Goal: Task Accomplishment & Management: Manage account settings

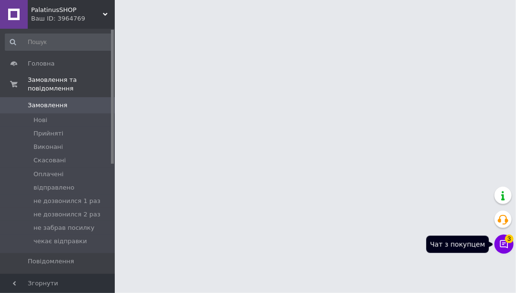
click at [501, 243] on icon at bounding box center [504, 244] width 10 height 10
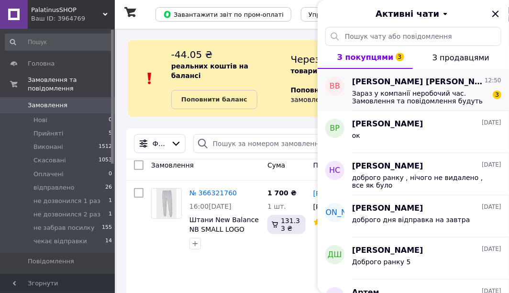
click at [410, 82] on span "[PERSON_NAME] [PERSON_NAME]" at bounding box center [417, 82] width 131 height 11
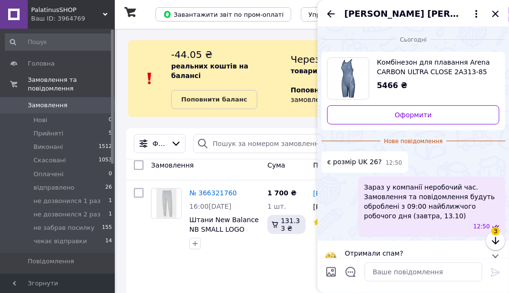
scroll to position [17, 0]
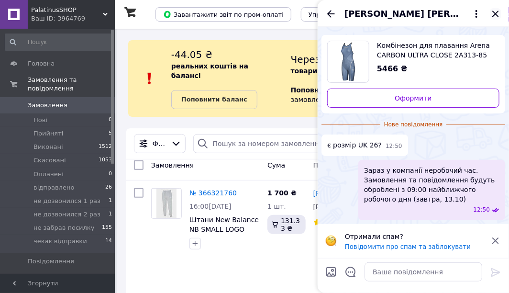
click at [497, 11] on icon "Закрити" at bounding box center [495, 14] width 6 height 6
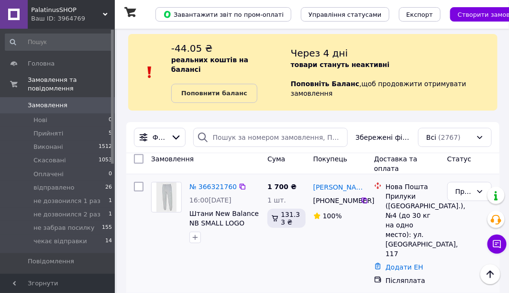
scroll to position [0, 0]
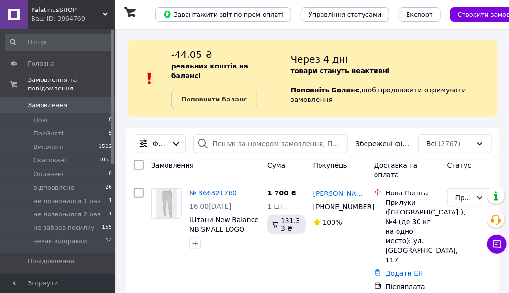
drag, startPoint x: 252, startPoint y: 133, endPoint x: 223, endPoint y: 109, distance: 37.7
click at [241, 136] on input "search" at bounding box center [270, 143] width 155 height 19
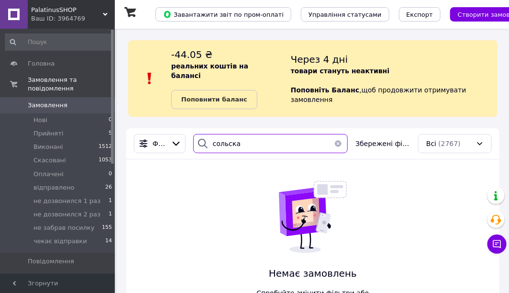
click at [231, 136] on input "сольска" at bounding box center [270, 143] width 155 height 19
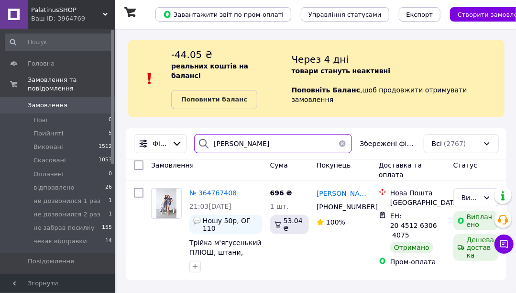
type input "[PERSON_NAME]"
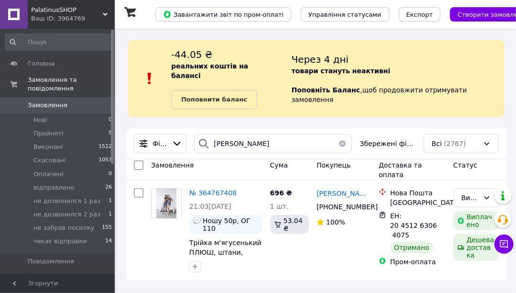
click at [347, 134] on button "button" at bounding box center [342, 143] width 19 height 19
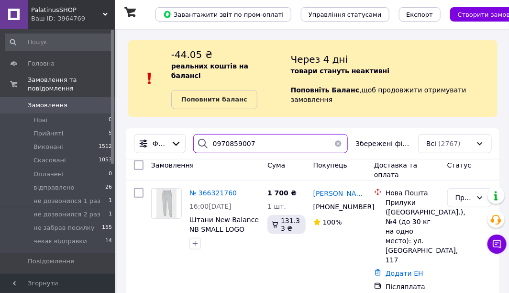
type input "0970859007"
click at [339, 134] on button "button" at bounding box center [337, 143] width 19 height 19
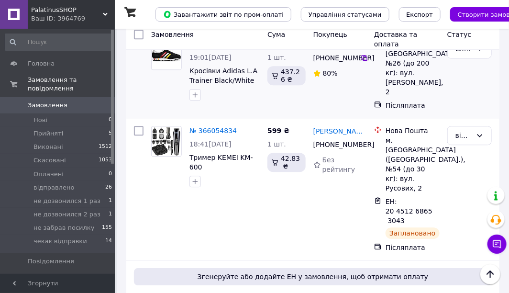
scroll to position [1769, 0]
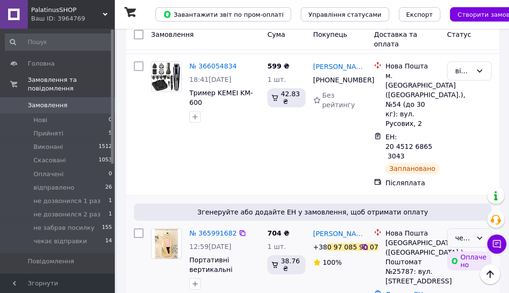
type input "0970859007"
click at [480, 234] on icon at bounding box center [480, 238] width 8 height 8
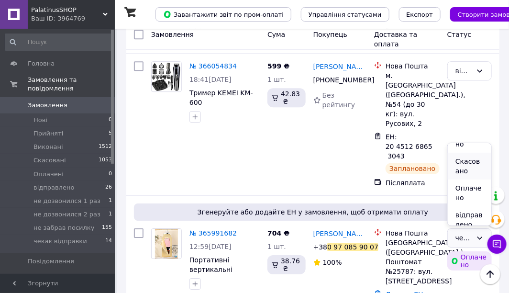
scroll to position [48, 0]
click at [470, 191] on li "Оплачено" at bounding box center [470, 188] width 44 height 27
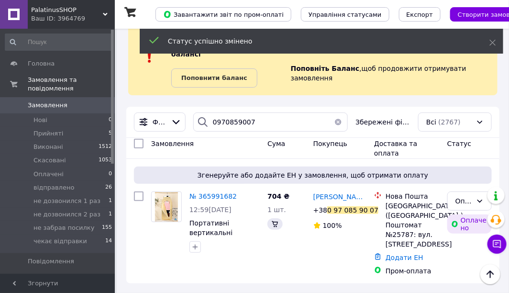
scroll to position [21, 0]
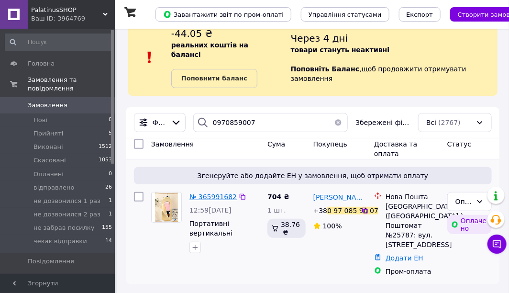
click at [212, 193] on span "№ 365991682" at bounding box center [212, 197] width 47 height 8
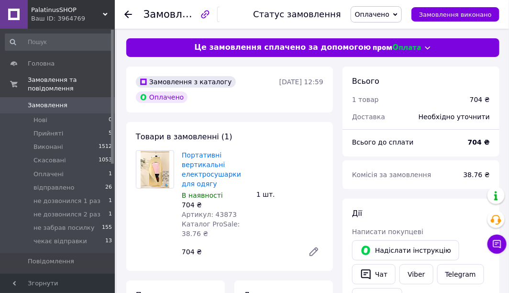
scroll to position [96, 0]
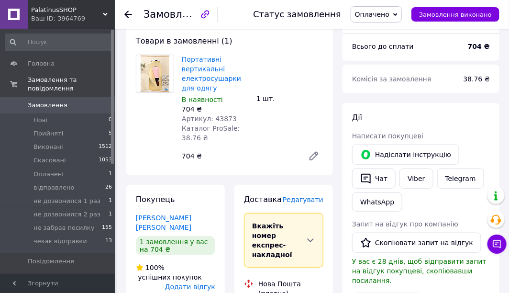
click at [314, 156] on icon at bounding box center [314, 156] width 8 height 8
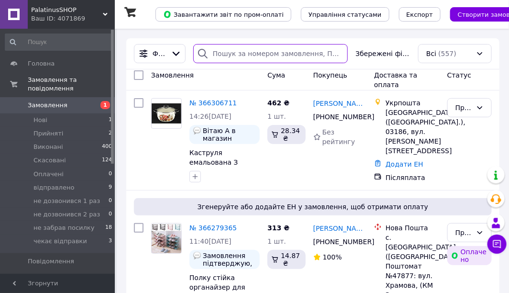
paste input "0505424746"
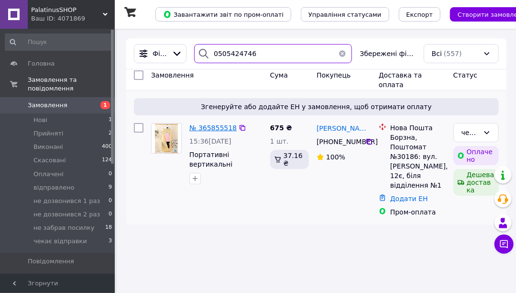
type input "0505424746"
click at [209, 126] on span "№ 365855518" at bounding box center [212, 128] width 47 height 8
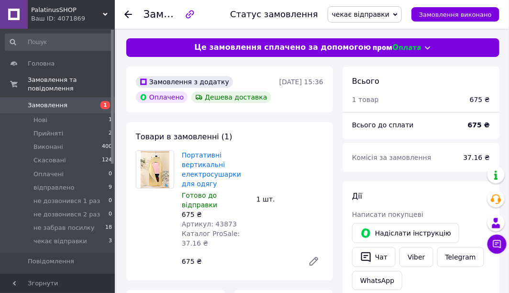
scroll to position [96, 0]
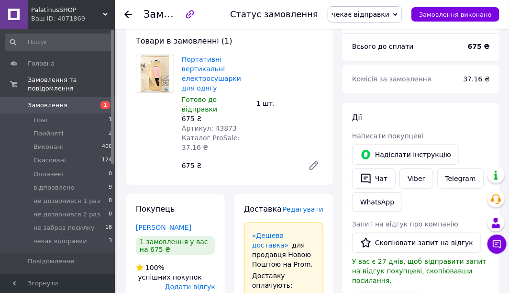
click at [310, 160] on icon at bounding box center [313, 165] width 11 height 11
